Goal: Task Accomplishment & Management: Manage account settings

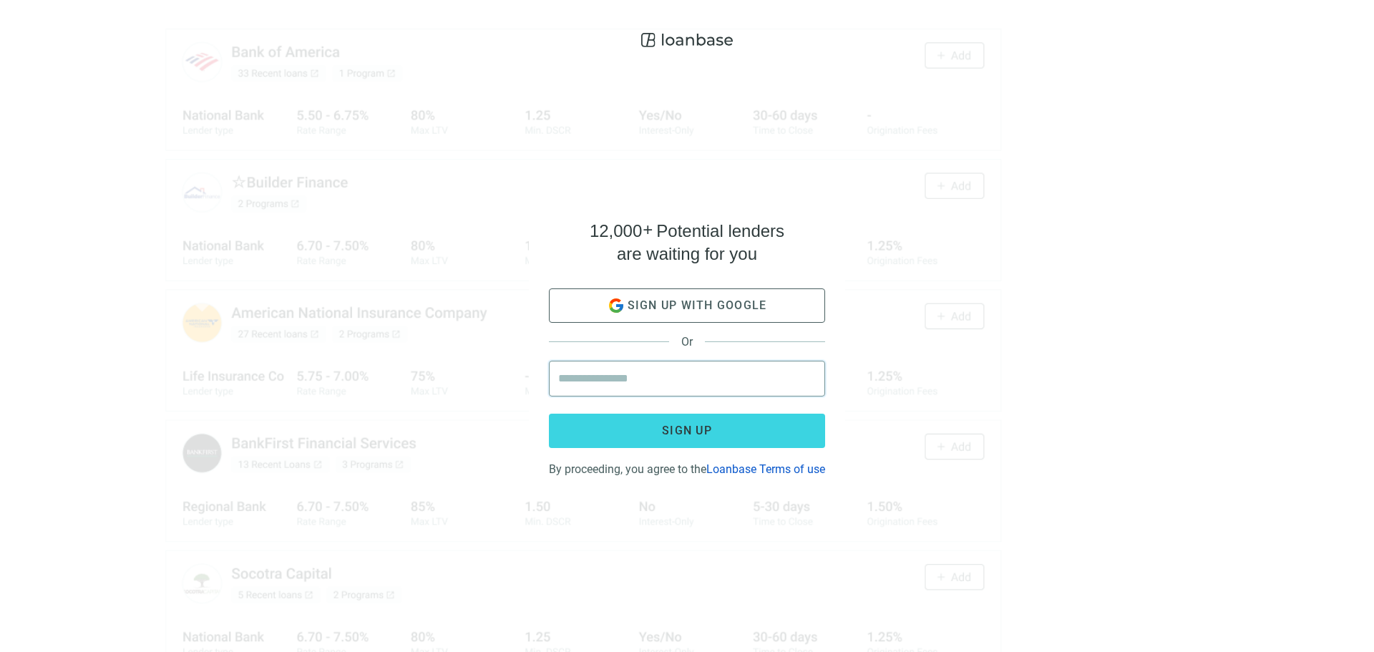
click at [784, 368] on input "email" at bounding box center [687, 378] width 258 height 34
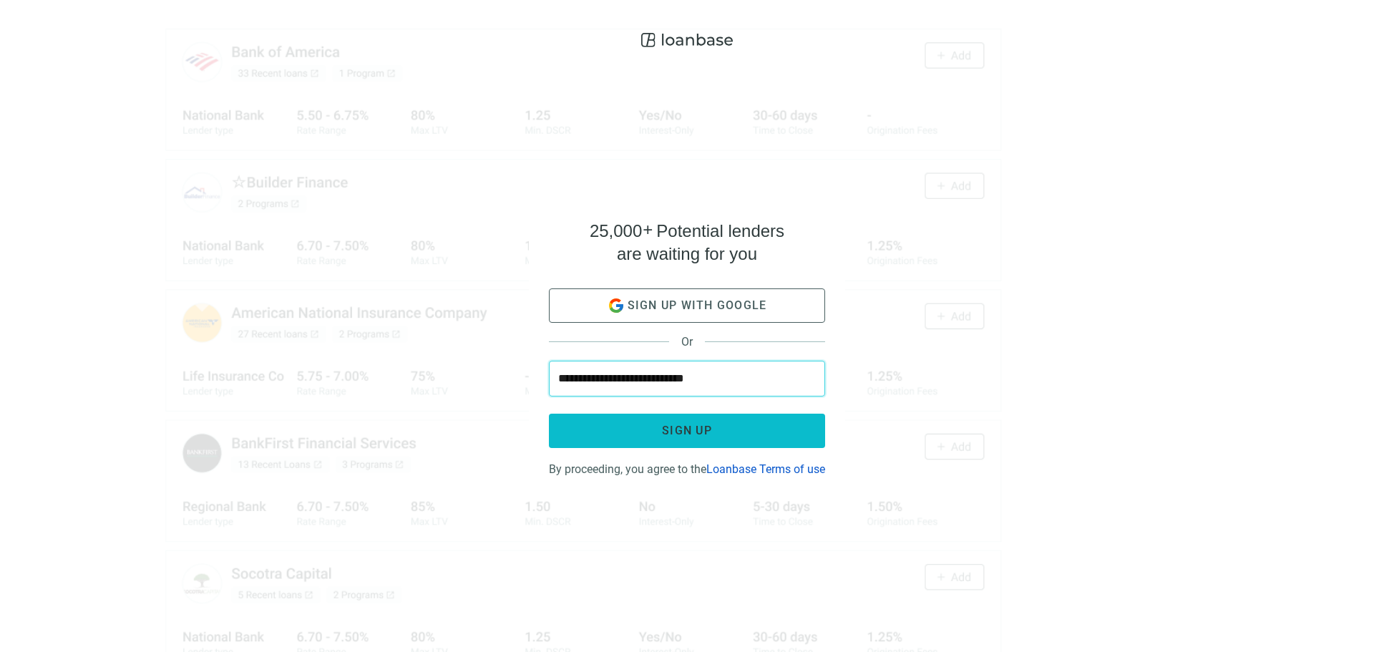
type input "**********"
click at [747, 417] on button "Sign up" at bounding box center [687, 431] width 276 height 34
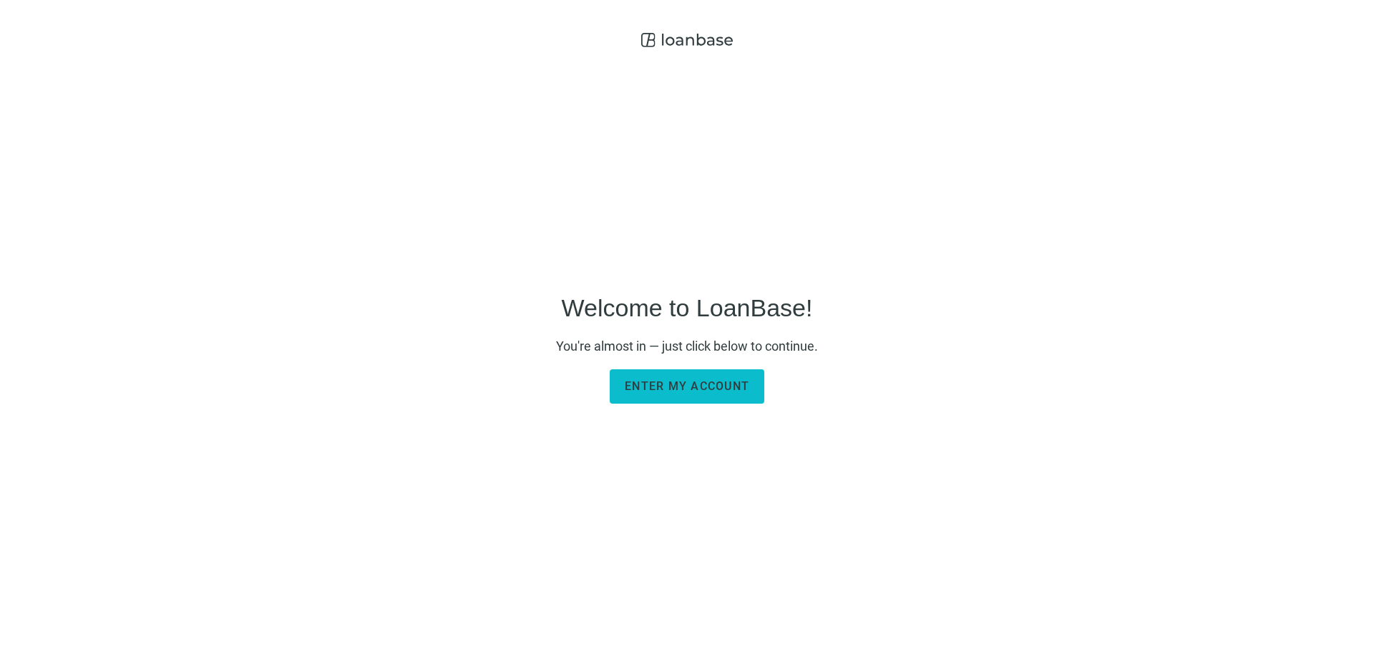
click at [721, 385] on span "Enter my account" at bounding box center [687, 386] width 125 height 14
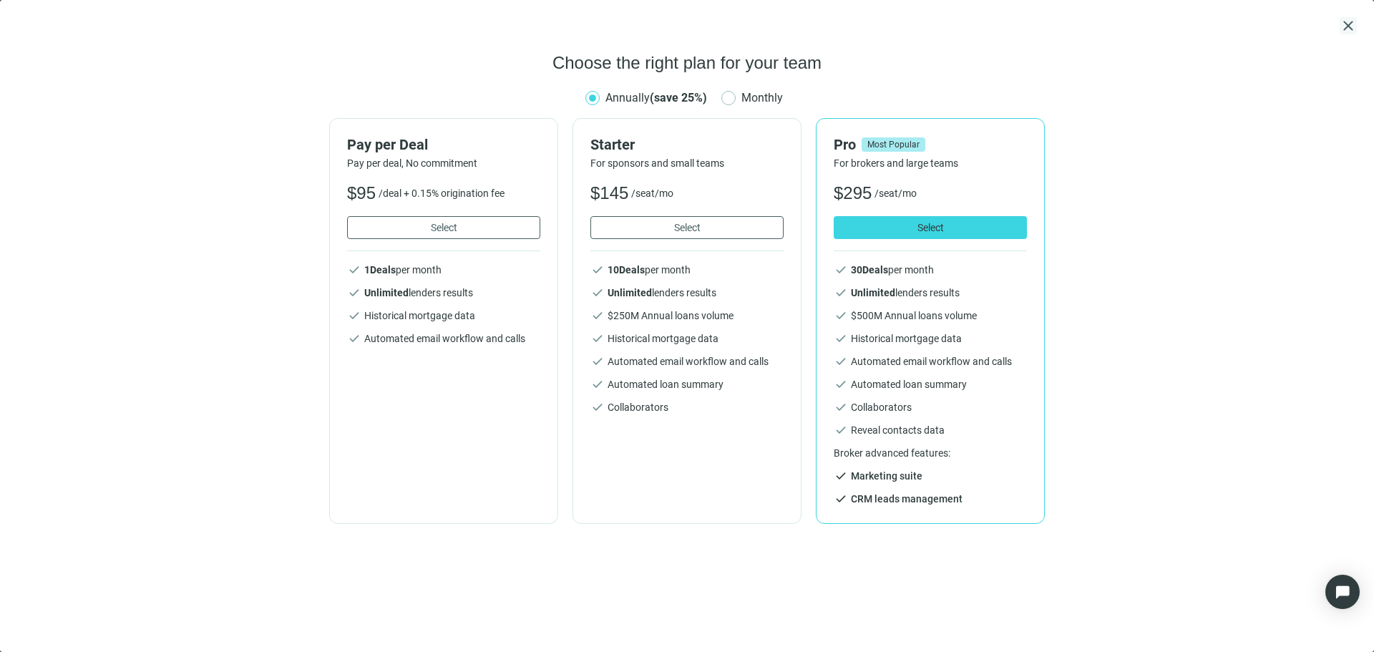
click at [1353, 25] on span "close" at bounding box center [1348, 25] width 17 height 17
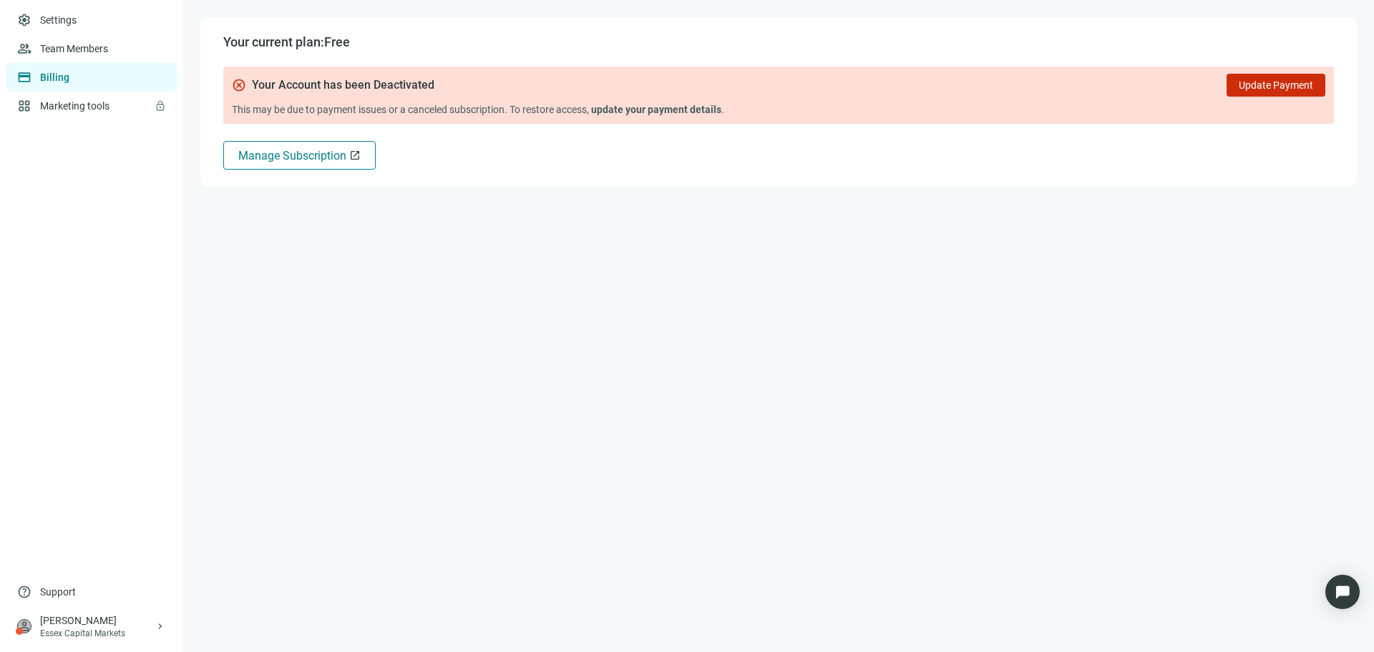
click at [321, 153] on span "Manage Subscription" at bounding box center [292, 156] width 108 height 14
click at [1266, 82] on span "Update Payment" at bounding box center [1276, 84] width 74 height 11
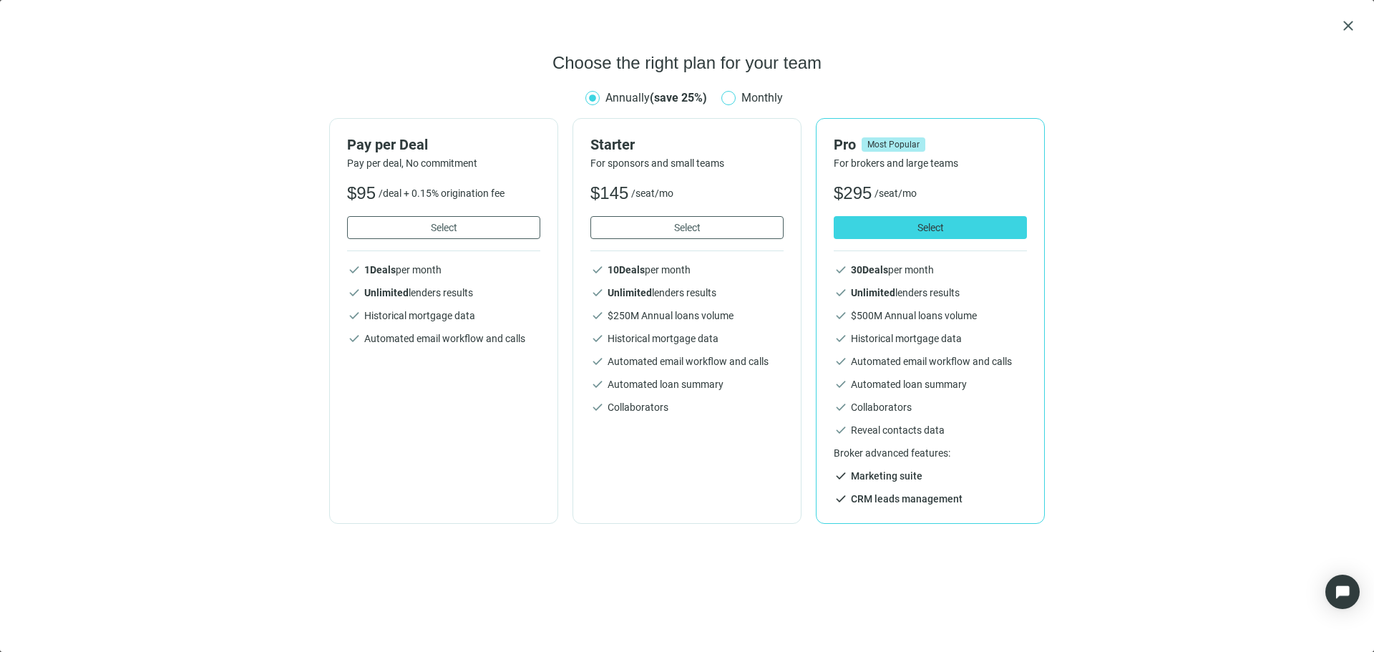
click at [739, 99] on span "Monthly" at bounding box center [762, 98] width 53 height 18
click at [1348, 26] on span "close" at bounding box center [1348, 25] width 17 height 17
click at [1357, 24] on div "close Choose the right plan for your team Annually (save 25%) Monthly Pay per D…" at bounding box center [687, 326] width 1374 height 652
click at [1351, 26] on span "close" at bounding box center [1348, 25] width 17 height 17
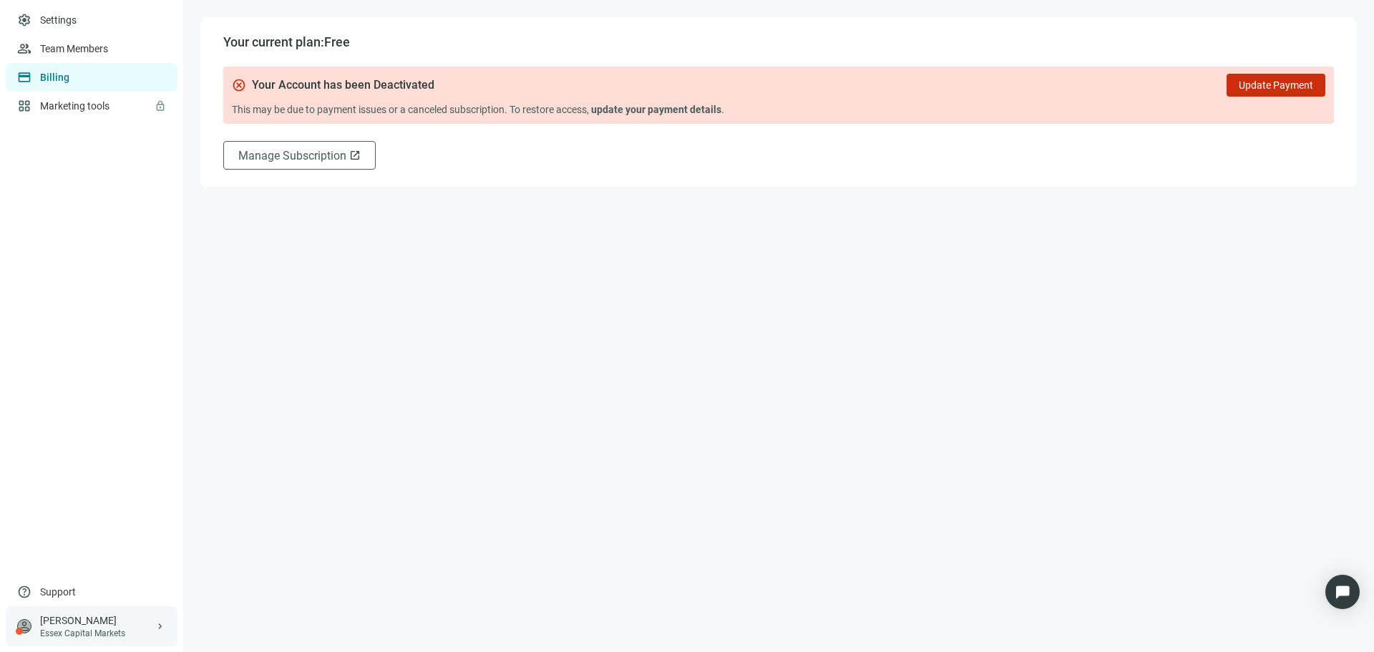
click at [130, 631] on div "Essex Capital Markets" at bounding box center [97, 633] width 115 height 11
click at [111, 54] on link "Team Members" at bounding box center [75, 48] width 71 height 11
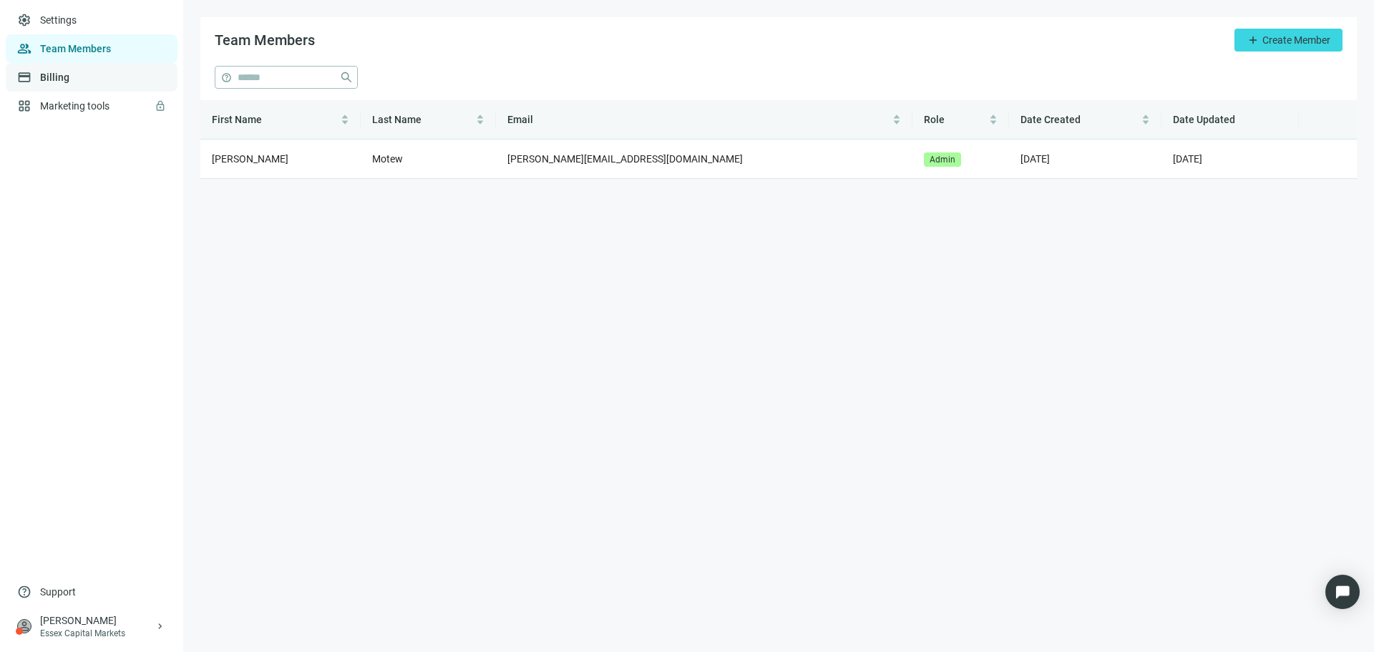
click at [69, 82] on link "Billing" at bounding box center [54, 77] width 29 height 11
